Goal: Download file/media

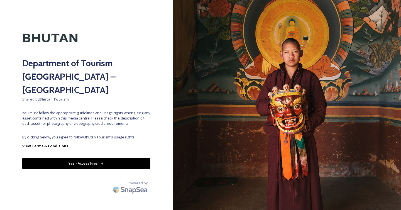
click at [81, 158] on button "Yes - Access Files" at bounding box center [86, 163] width 128 height 11
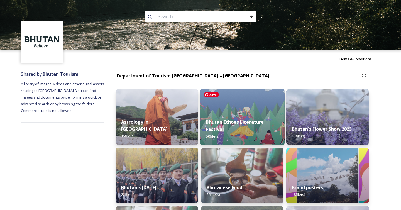
click at [232, 113] on img at bounding box center [242, 117] width 84 height 57
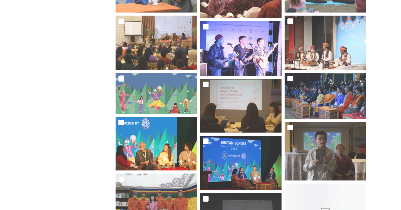
scroll to position [380, 0]
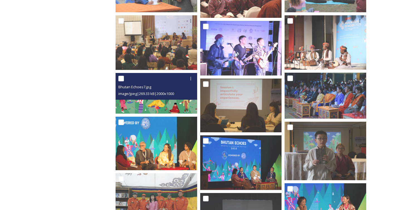
click at [154, 82] on div at bounding box center [156, 79] width 77 height 10
click at [155, 88] on div "Bhutan Echoes7.jpg" at bounding box center [156, 87] width 77 height 7
click at [136, 105] on img at bounding box center [157, 93] width 82 height 41
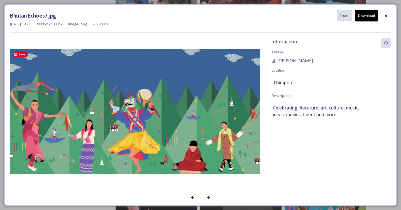
click at [136, 105] on img at bounding box center [135, 111] width 250 height 125
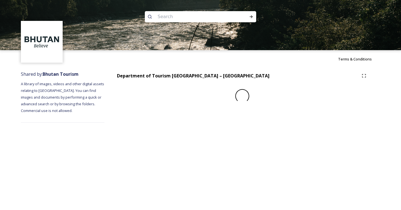
click at [9, 41] on div at bounding box center [31, 42] width 63 height 42
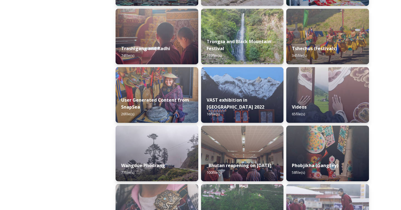
scroll to position [682, 0]
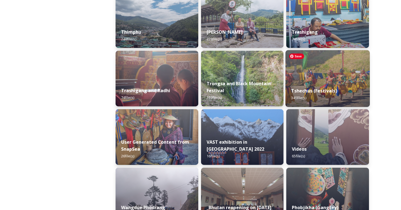
click at [337, 66] on img at bounding box center [328, 78] width 84 height 57
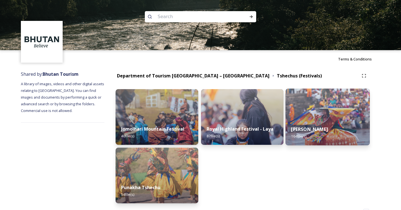
click at [312, 122] on div "Thimphu Tshechu 164 file(s)" at bounding box center [328, 132] width 84 height 25
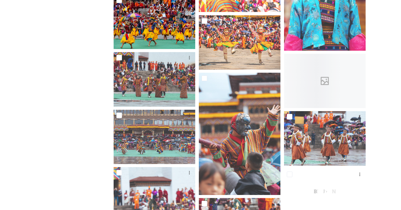
scroll to position [1214, 0]
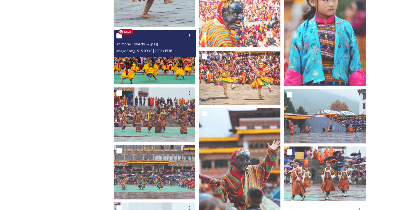
click at [159, 65] on img at bounding box center [155, 57] width 82 height 54
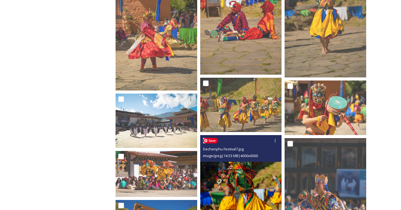
scroll to position [849, 0]
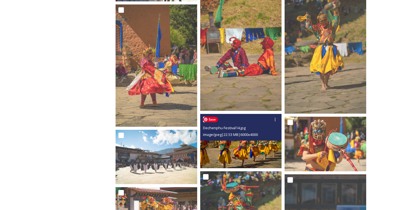
click at [243, 150] on img at bounding box center [241, 141] width 82 height 54
